Goal: Task Accomplishment & Management: Manage account settings

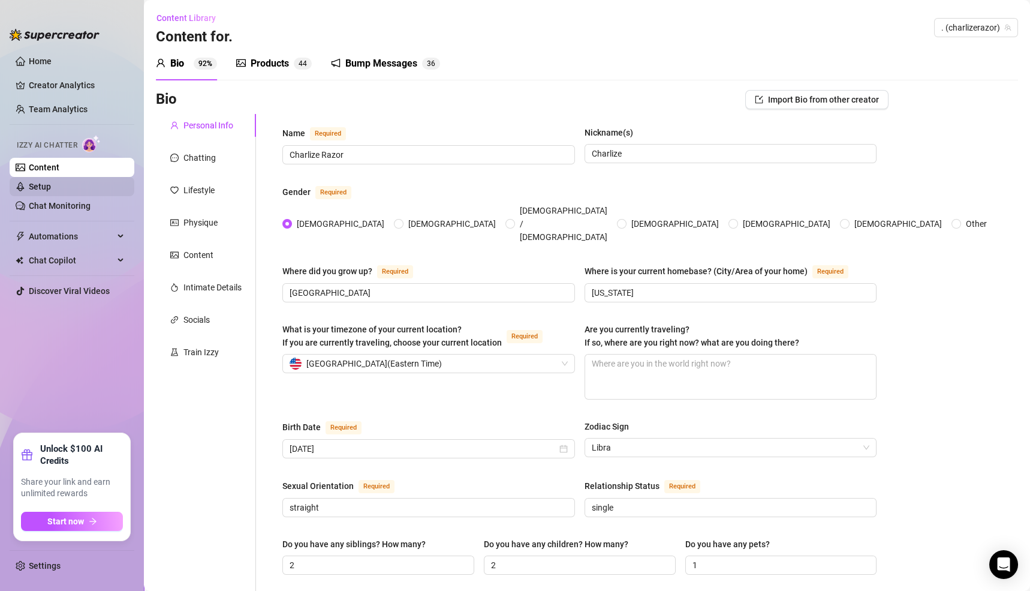
click at [34, 187] on link "Setup" at bounding box center [40, 187] width 22 height 10
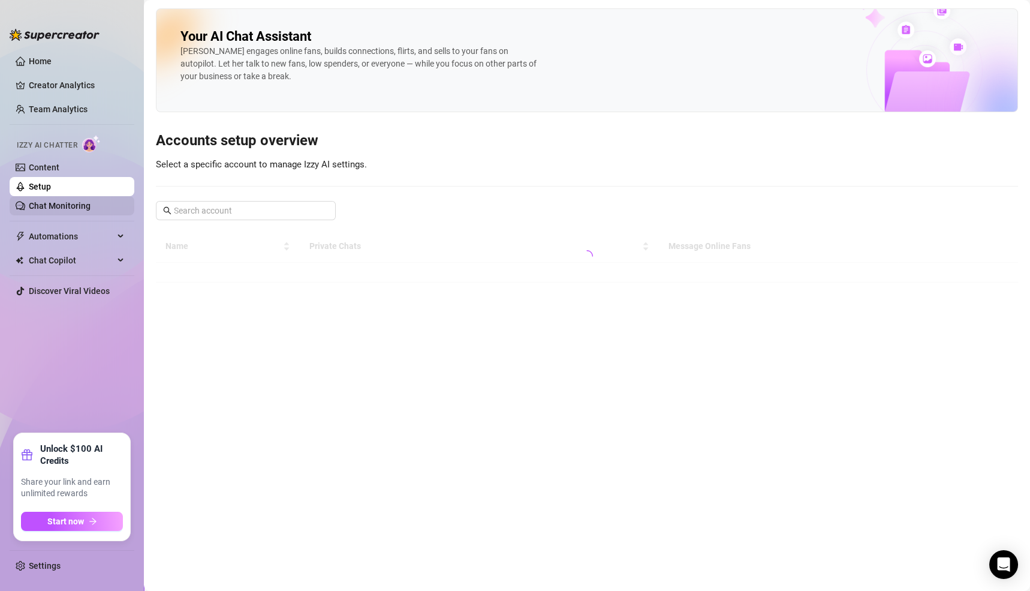
click at [64, 208] on link "Chat Monitoring" at bounding box center [60, 206] width 62 height 10
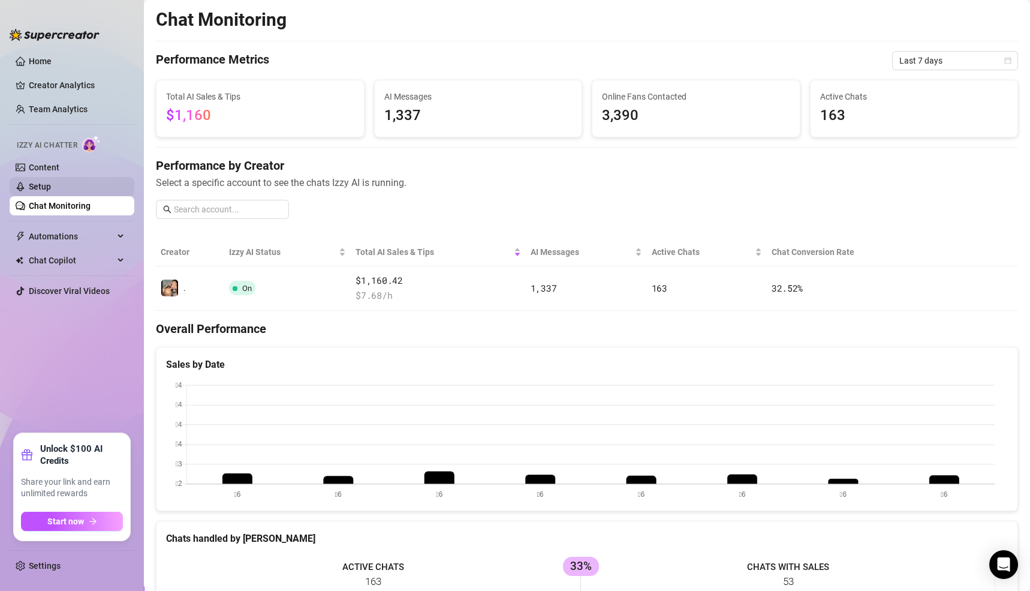
click at [31, 182] on link "Setup" at bounding box center [40, 187] width 22 height 10
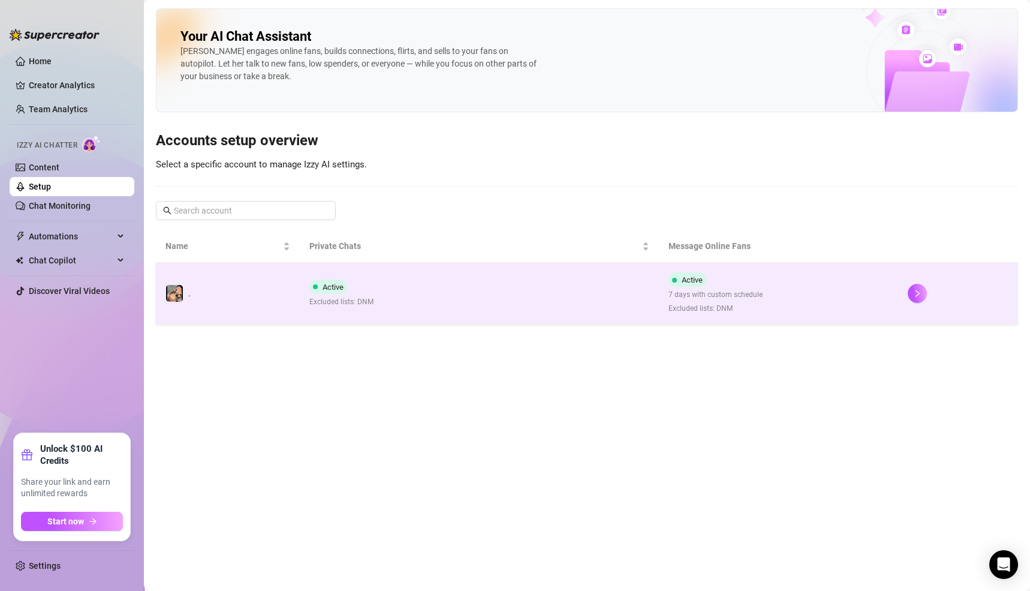
click at [882, 302] on td "Active 7 days with custom schedule Excluded lists: DNM" at bounding box center [778, 294] width 239 height 62
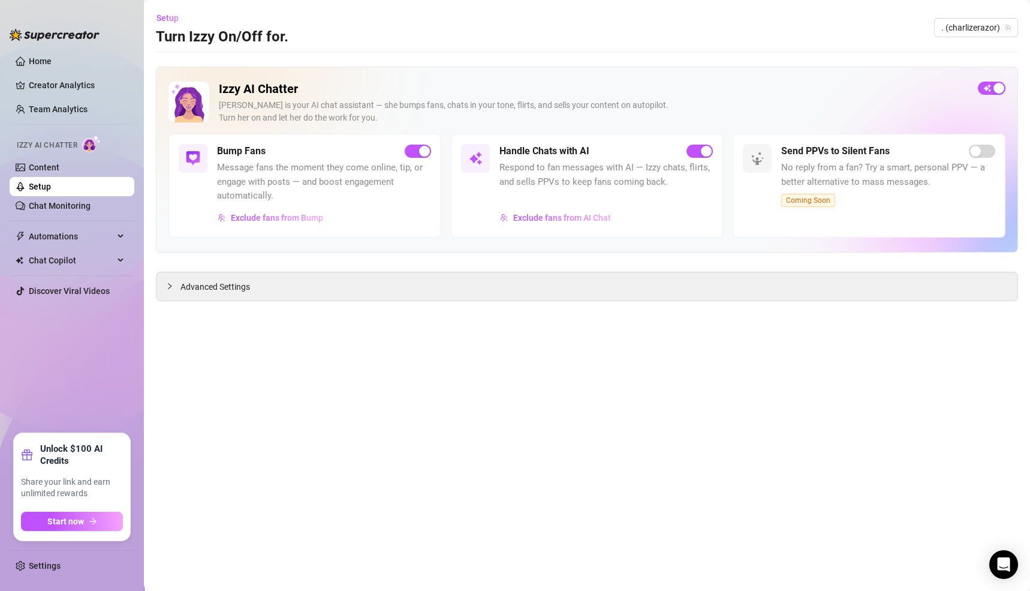
click at [191, 289] on span "Advanced Settings" at bounding box center [216, 286] width 70 height 13
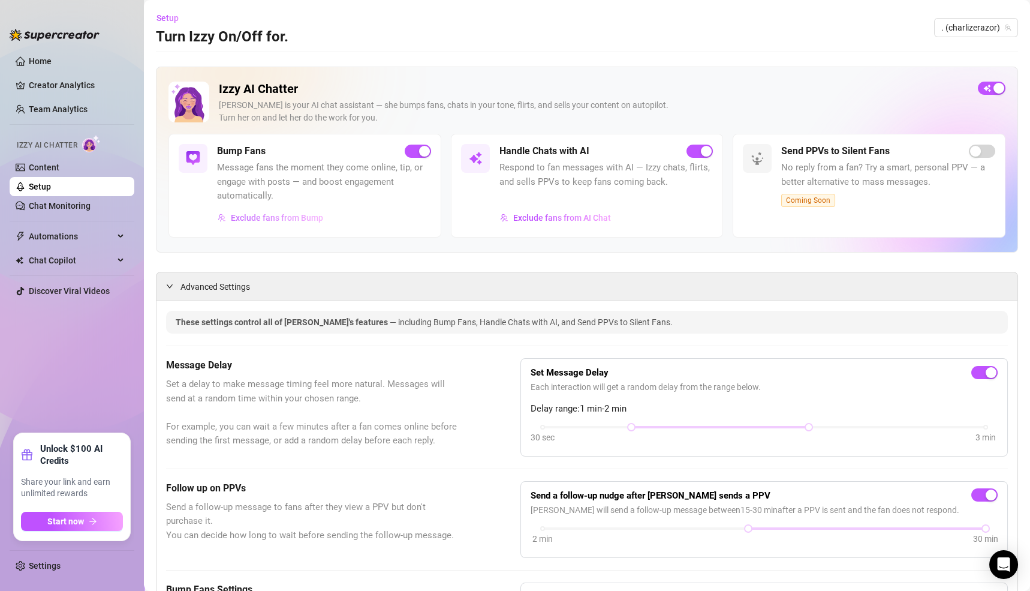
click at [300, 221] on span "Exclude fans from Bump" at bounding box center [277, 218] width 92 height 10
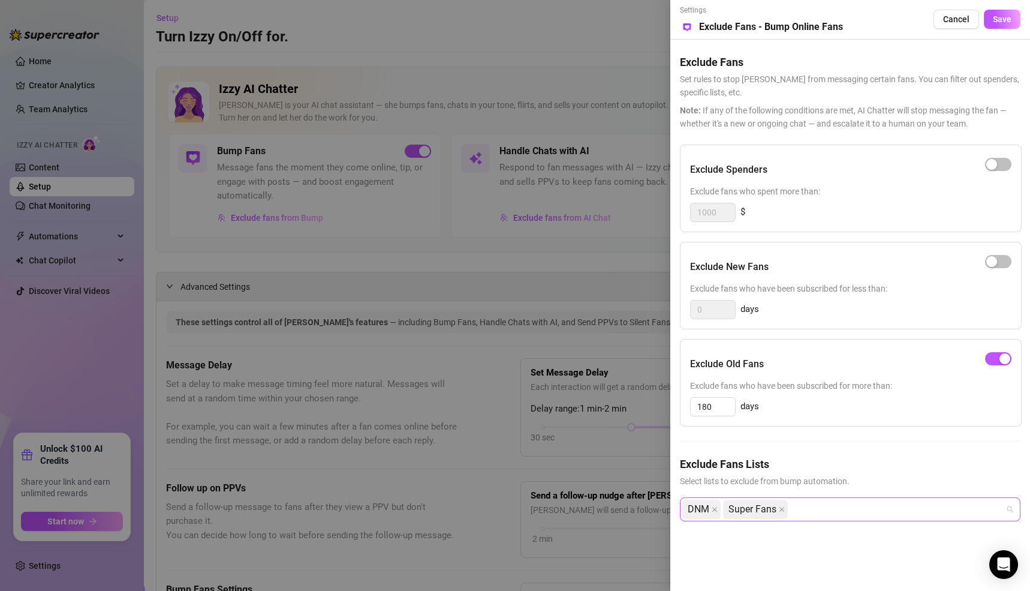
click at [834, 508] on div "DNM Super Fans" at bounding box center [844, 509] width 323 height 22
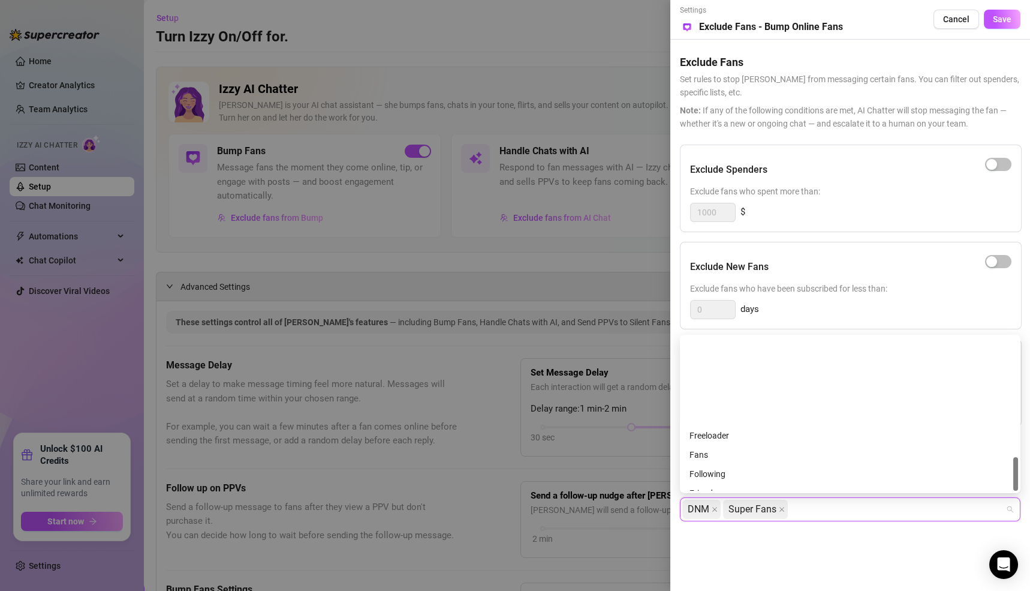
scroll to position [537, 0]
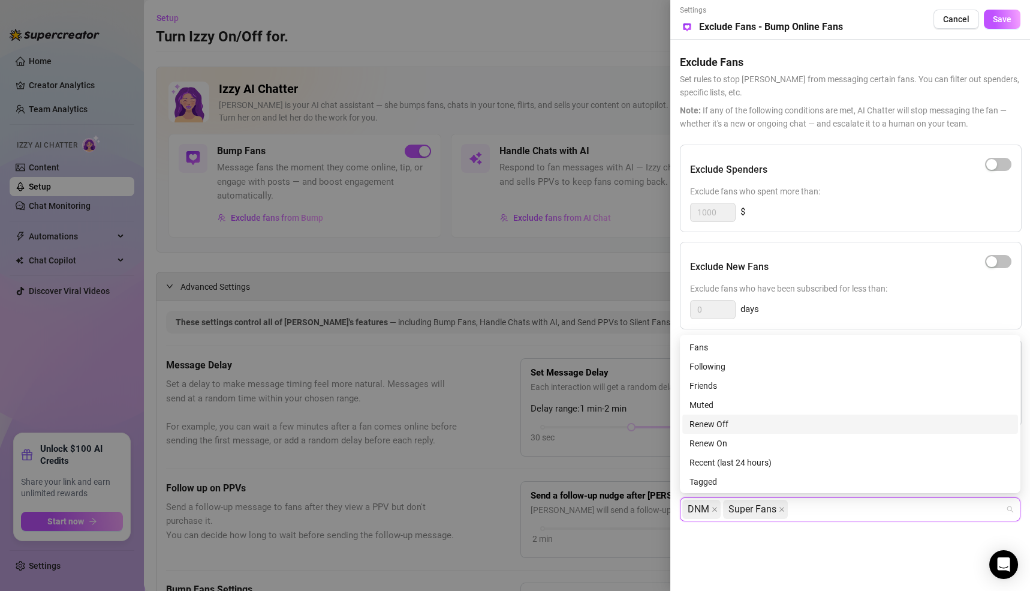
click at [710, 420] on div "Renew Off" at bounding box center [850, 423] width 321 height 13
click at [1008, 17] on span "Save" at bounding box center [1002, 19] width 19 height 10
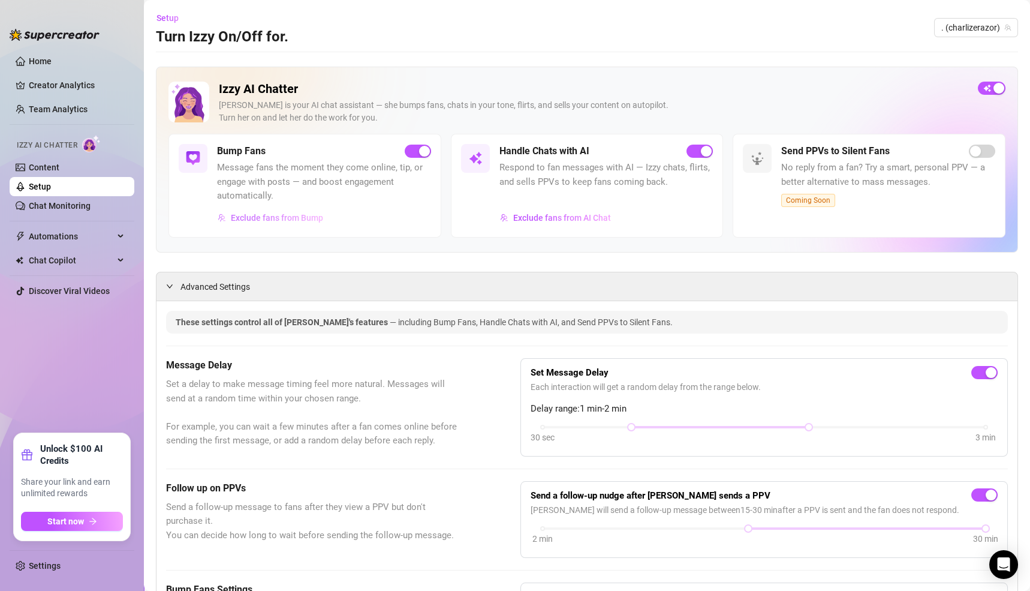
click at [284, 215] on span "Exclude fans from Bump" at bounding box center [277, 218] width 92 height 10
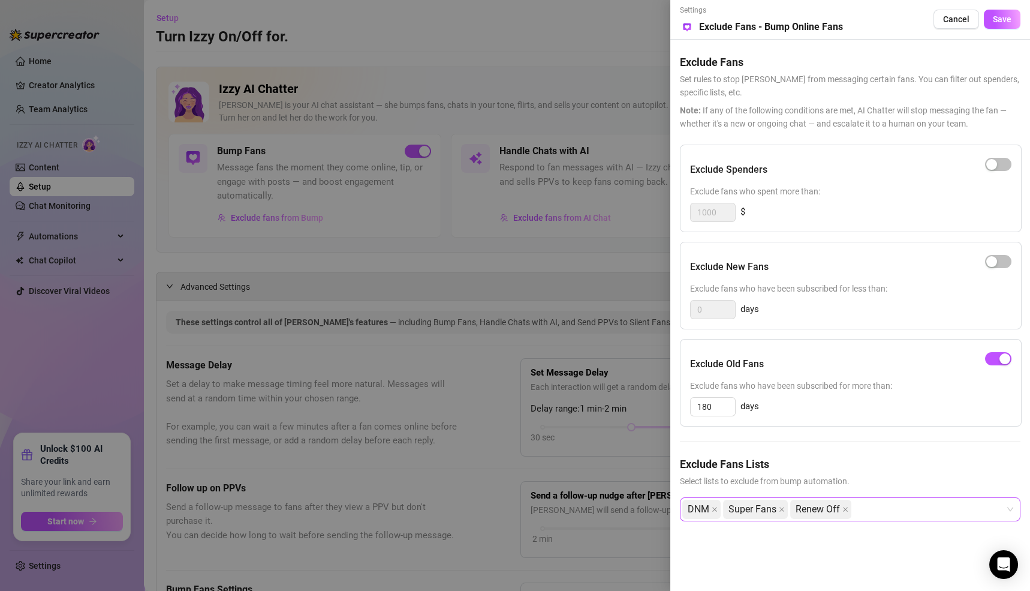
click at [882, 507] on div "DNM Super Fans Renew Off" at bounding box center [844, 509] width 323 height 22
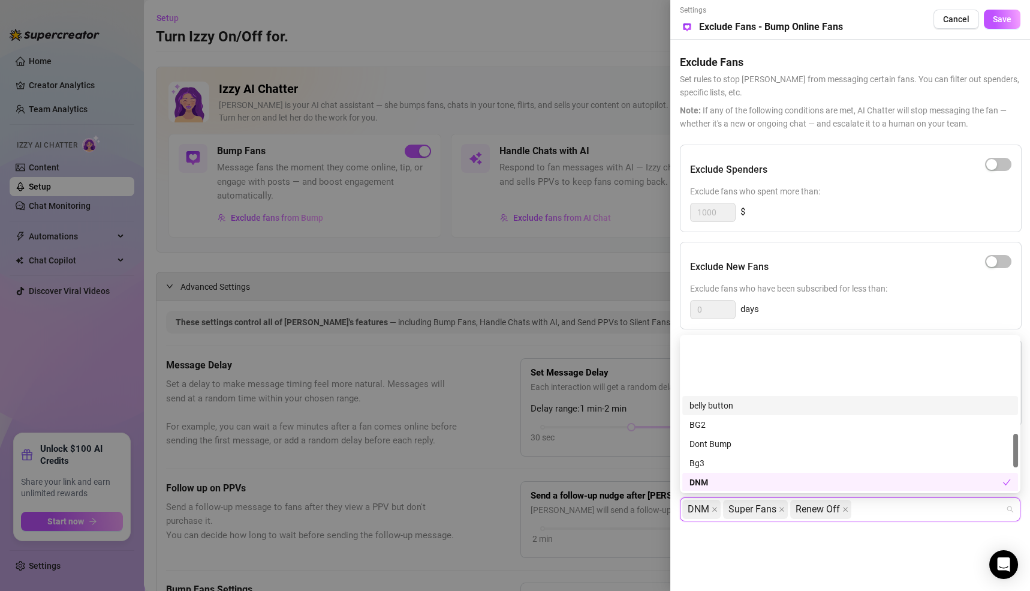
scroll to position [433, 0]
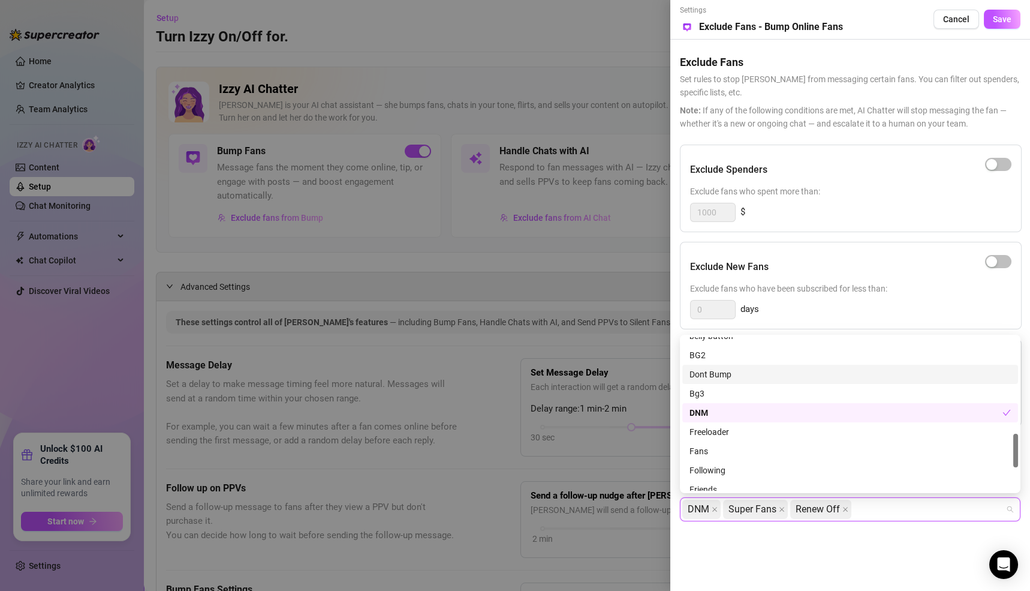
click at [704, 374] on div "Dont Bump" at bounding box center [850, 374] width 321 height 13
click at [967, 512] on div "DNM Super Fans Renew Off Dont Bump" at bounding box center [844, 509] width 323 height 22
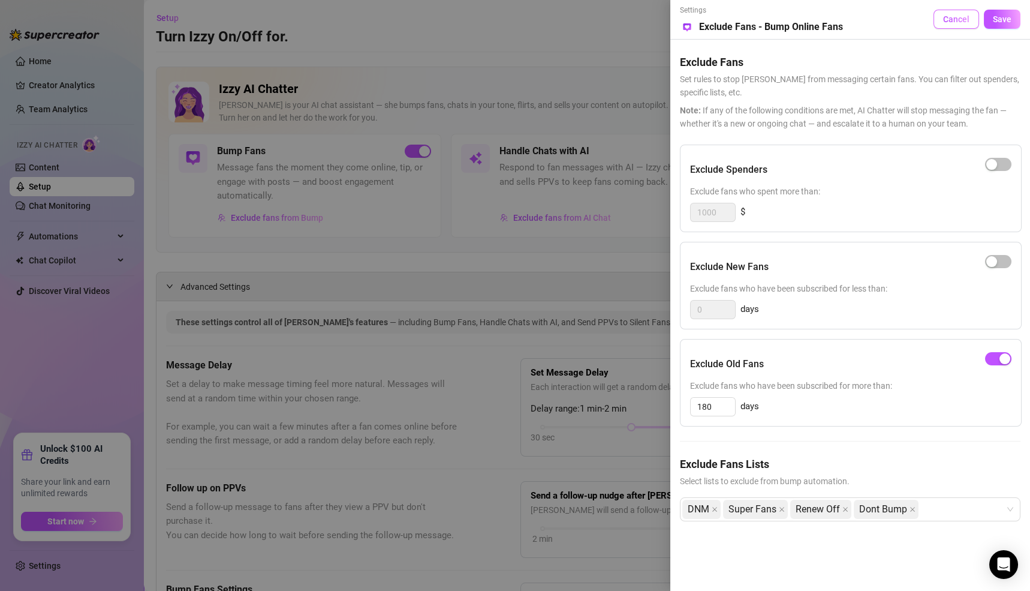
click at [1003, 21] on span "Save" at bounding box center [1002, 19] width 19 height 10
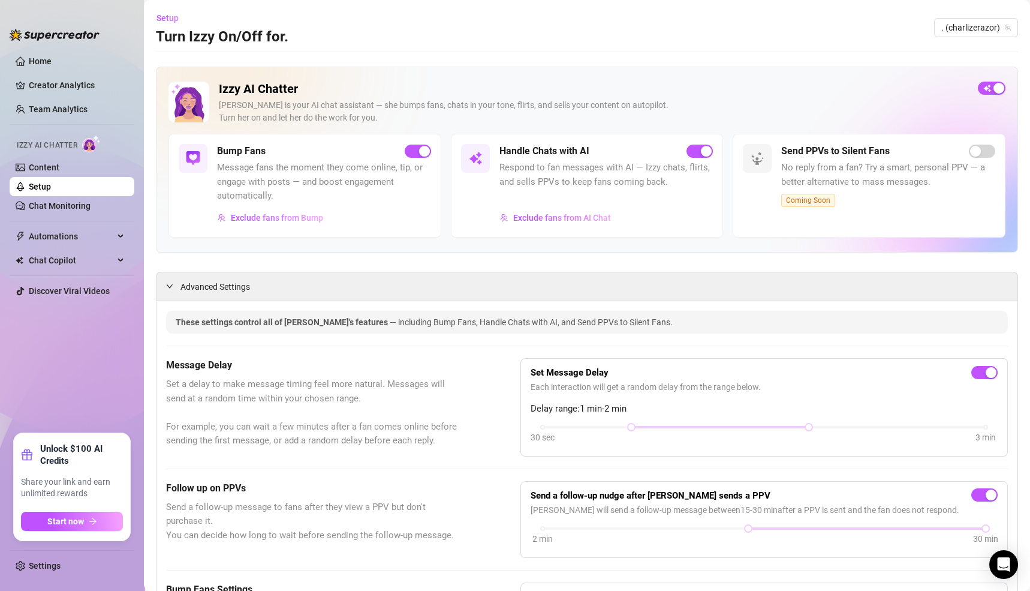
scroll to position [0, 0]
click at [271, 214] on span "Exclude fans from Bump" at bounding box center [277, 218] width 92 height 10
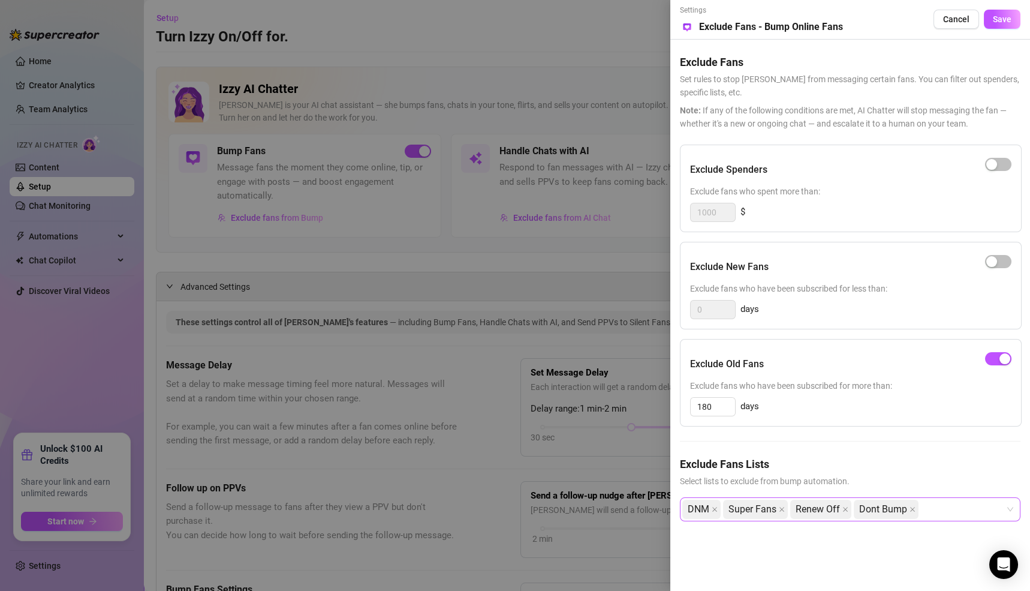
click at [972, 502] on div "DNM Super Fans Renew Off Dont Bump" at bounding box center [844, 509] width 323 height 22
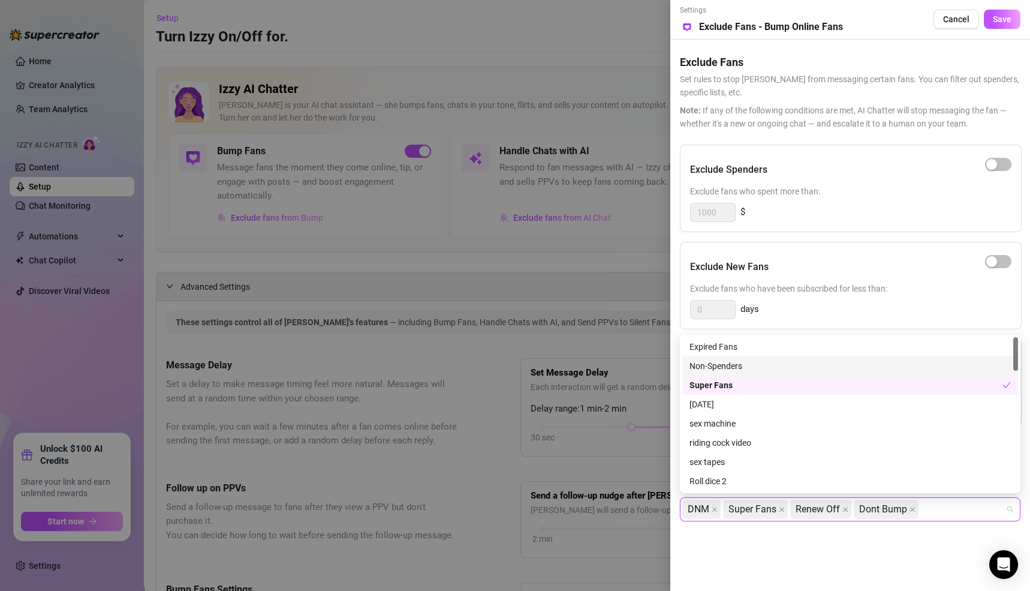
click at [723, 360] on div "Non-Spenders" at bounding box center [850, 365] width 321 height 13
click at [844, 507] on icon "close" at bounding box center [846, 509] width 6 height 6
click at [1005, 21] on span "Save" at bounding box center [1002, 19] width 19 height 10
